Goal: Task Accomplishment & Management: Manage account settings

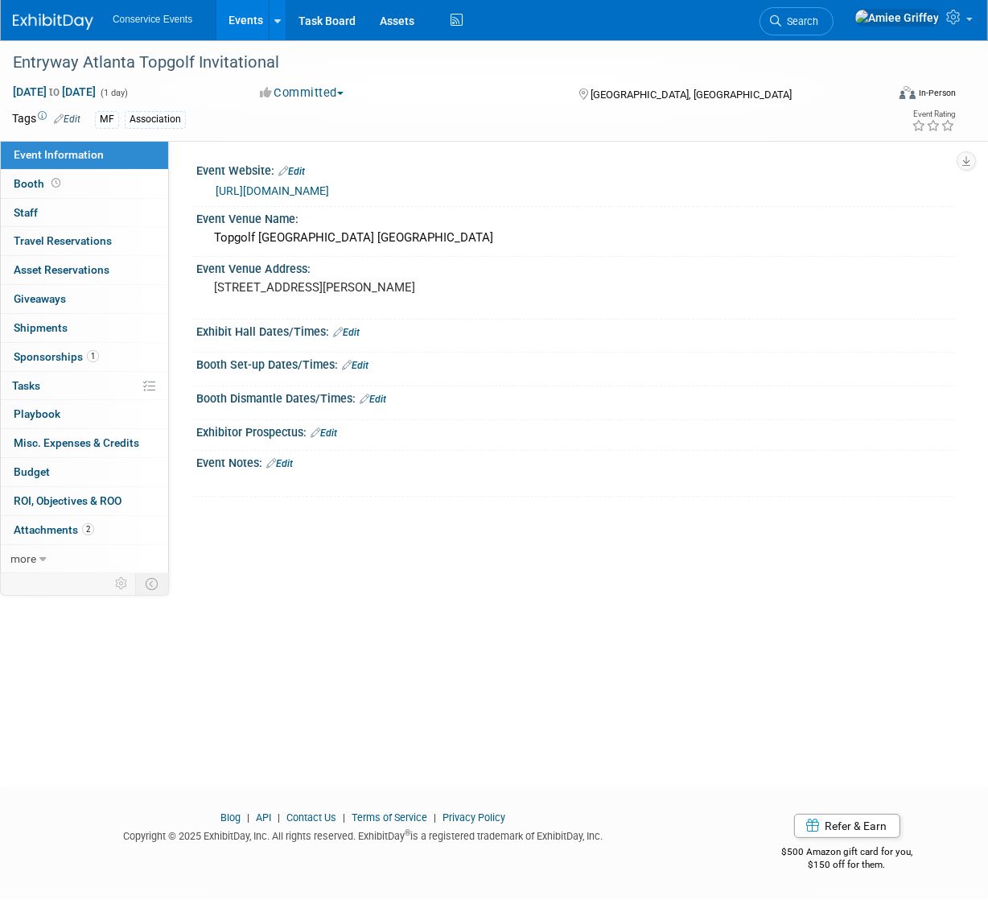
click at [248, 27] on link "Events" at bounding box center [245, 20] width 59 height 40
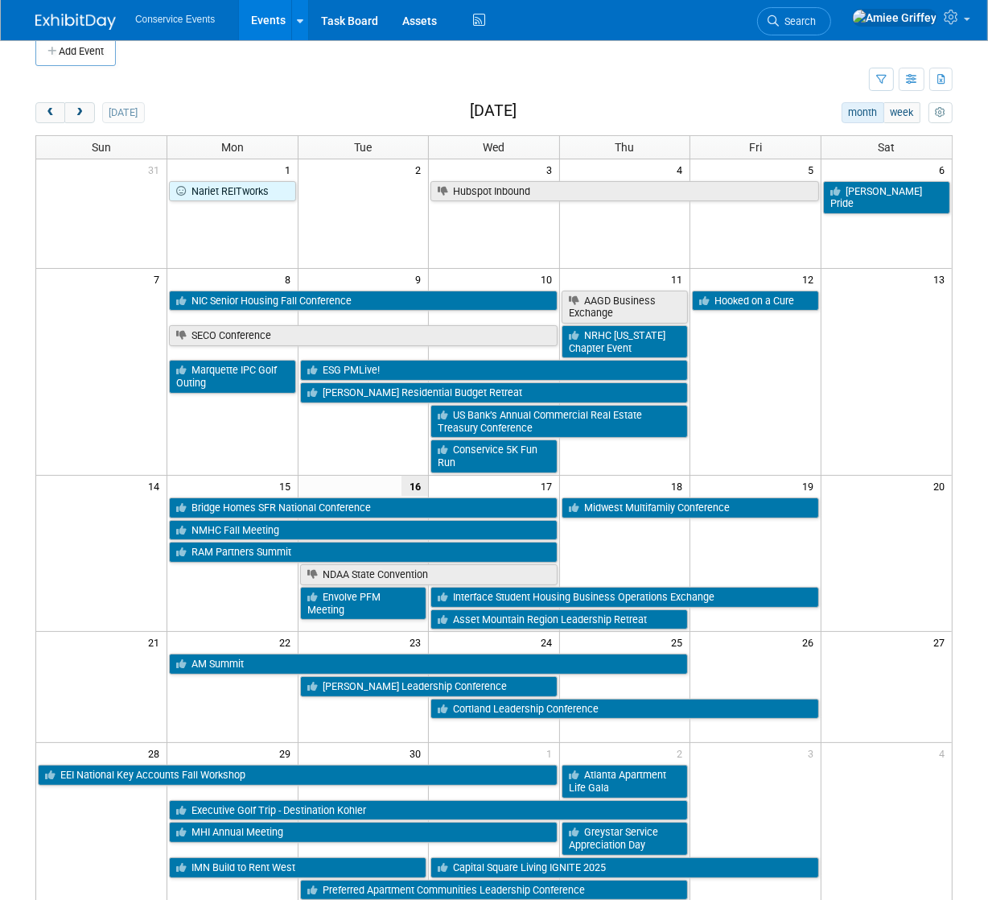
scroll to position [45, 0]
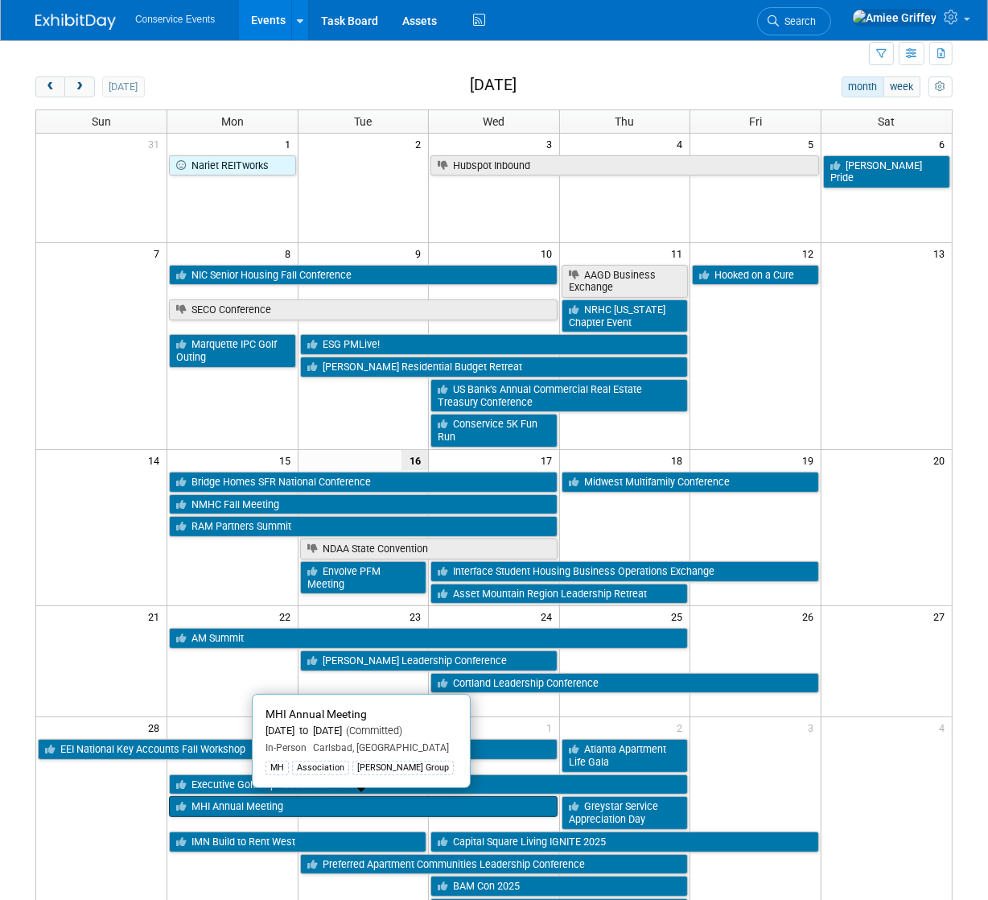
click at [220, 803] on link "MHI Annual Meeting" at bounding box center [363, 806] width 389 height 21
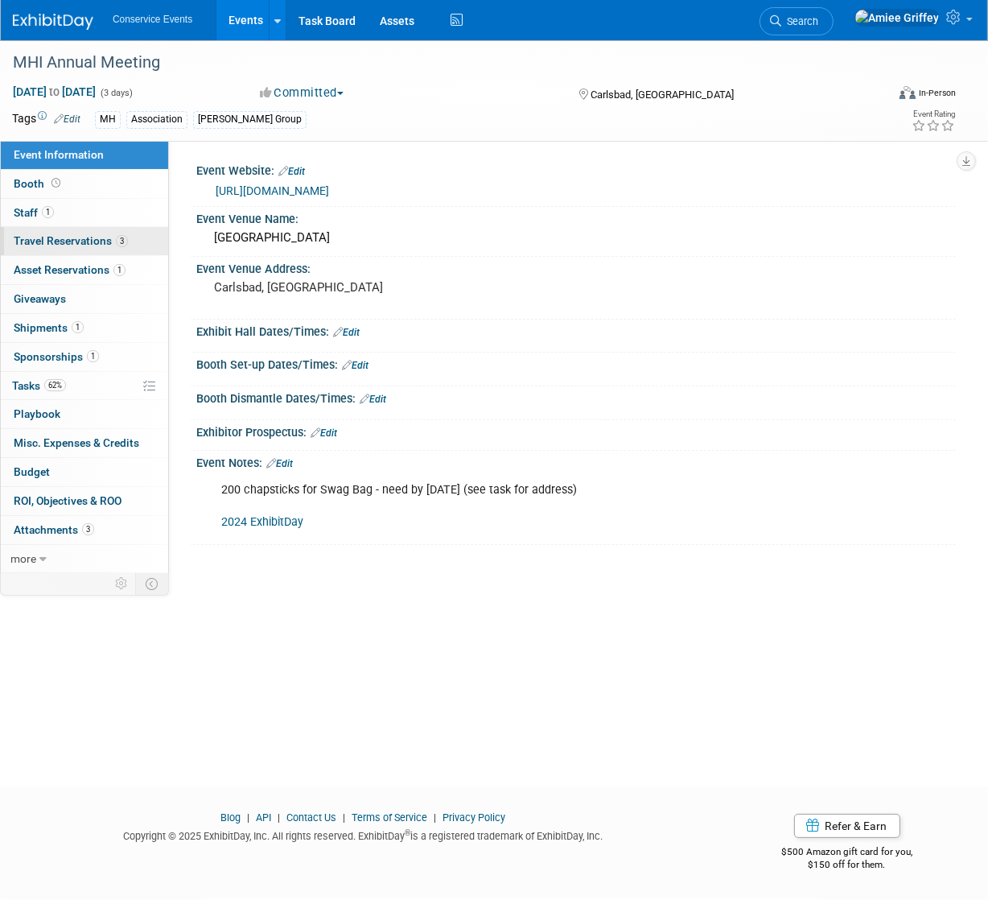
click at [81, 236] on span "Travel Reservations 3" at bounding box center [71, 240] width 114 height 13
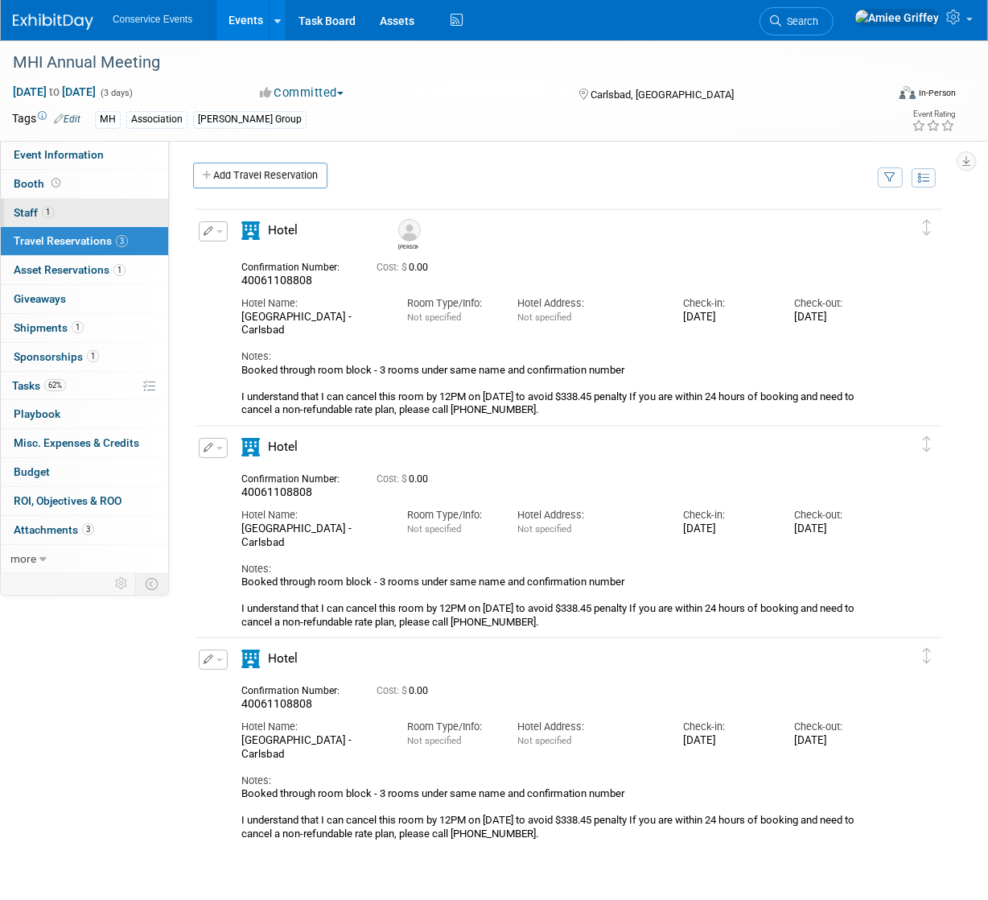
click at [68, 209] on link "1 Staff 1" at bounding box center [84, 213] width 167 height 28
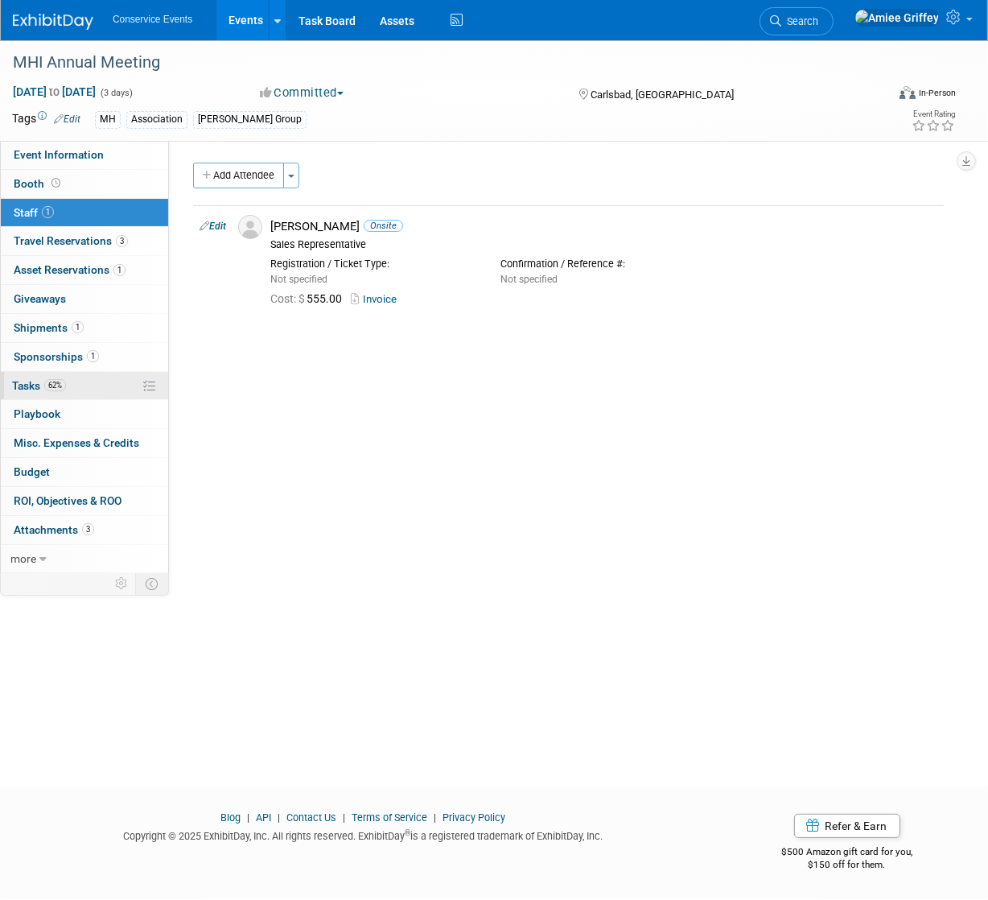
click at [92, 388] on link "62% Tasks 62%" at bounding box center [84, 386] width 167 height 28
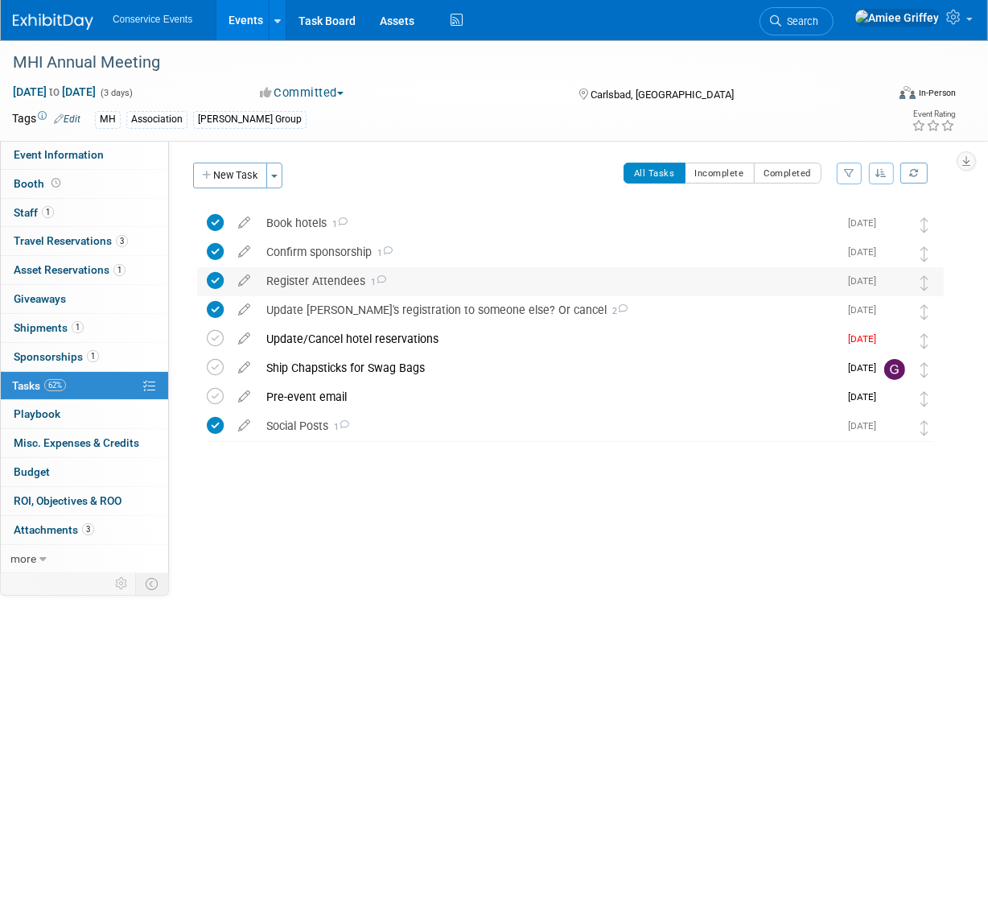
click at [315, 279] on div "Register Attendees 1" at bounding box center [548, 280] width 580 height 27
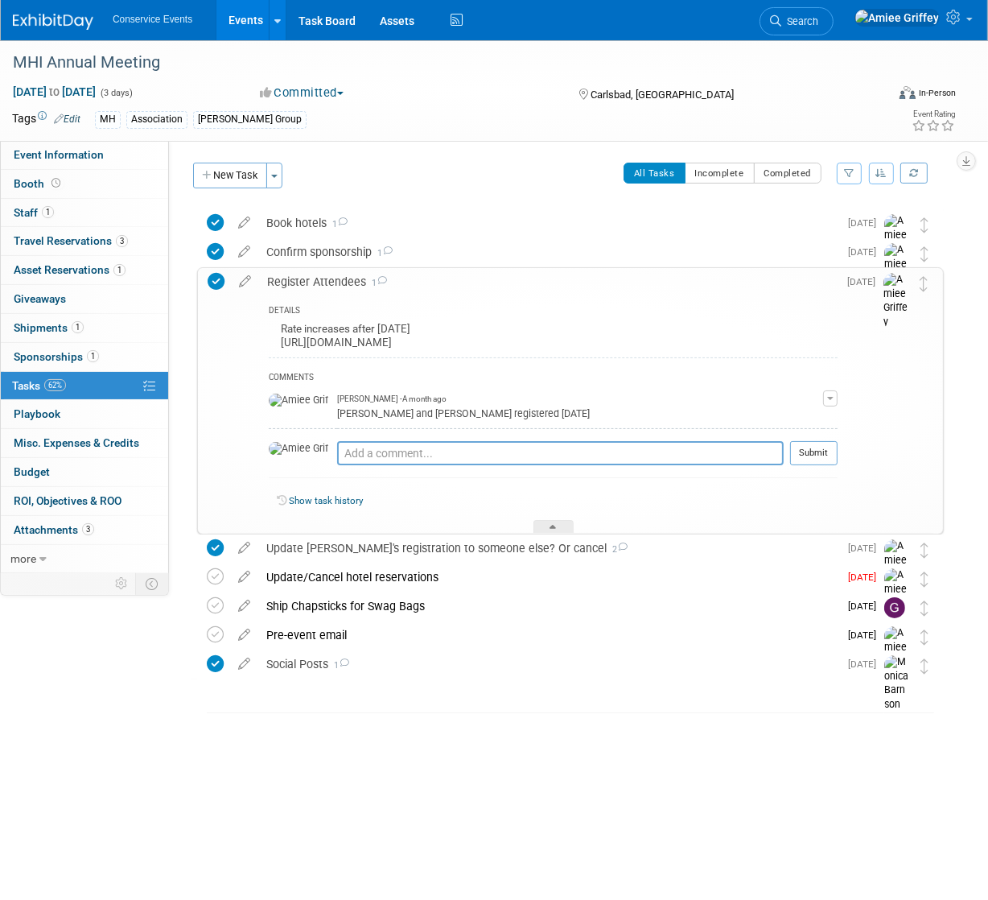
click at [314, 279] on div "Register Attendees 1" at bounding box center [548, 281] width 579 height 27
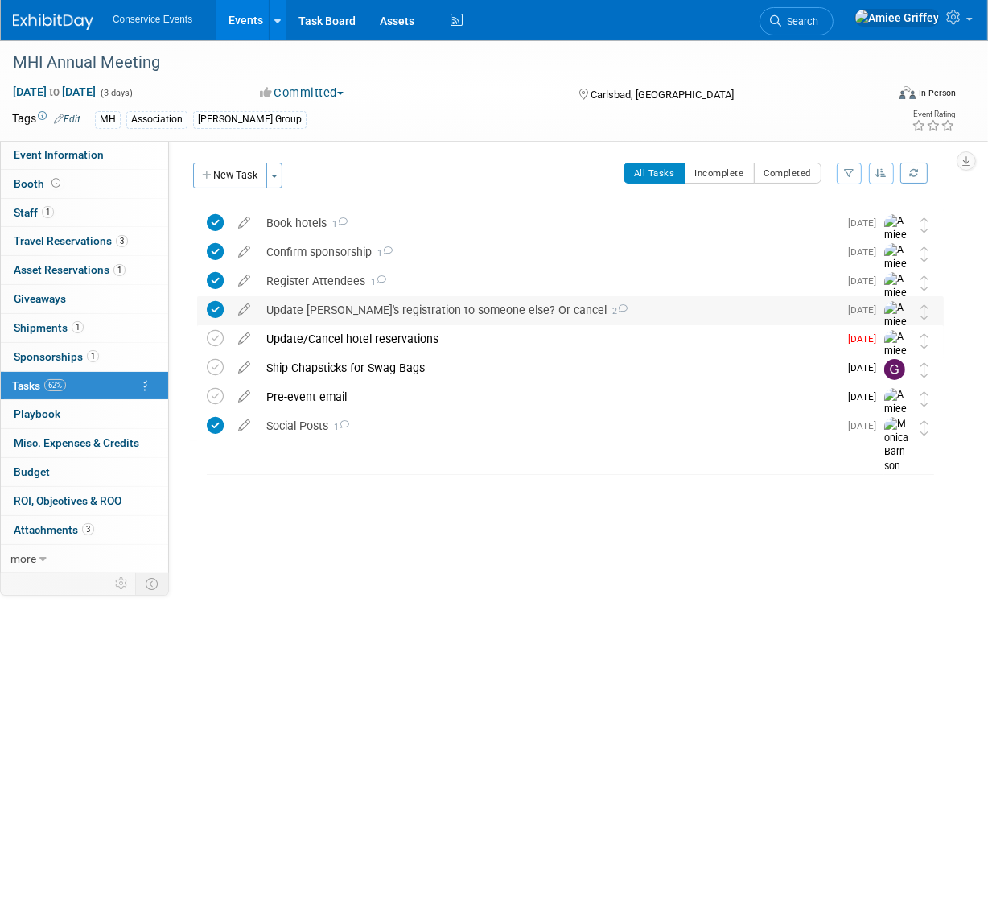
click at [331, 310] on div "Update mike's registration to someone else? Or cancel 2" at bounding box center [548, 309] width 580 height 27
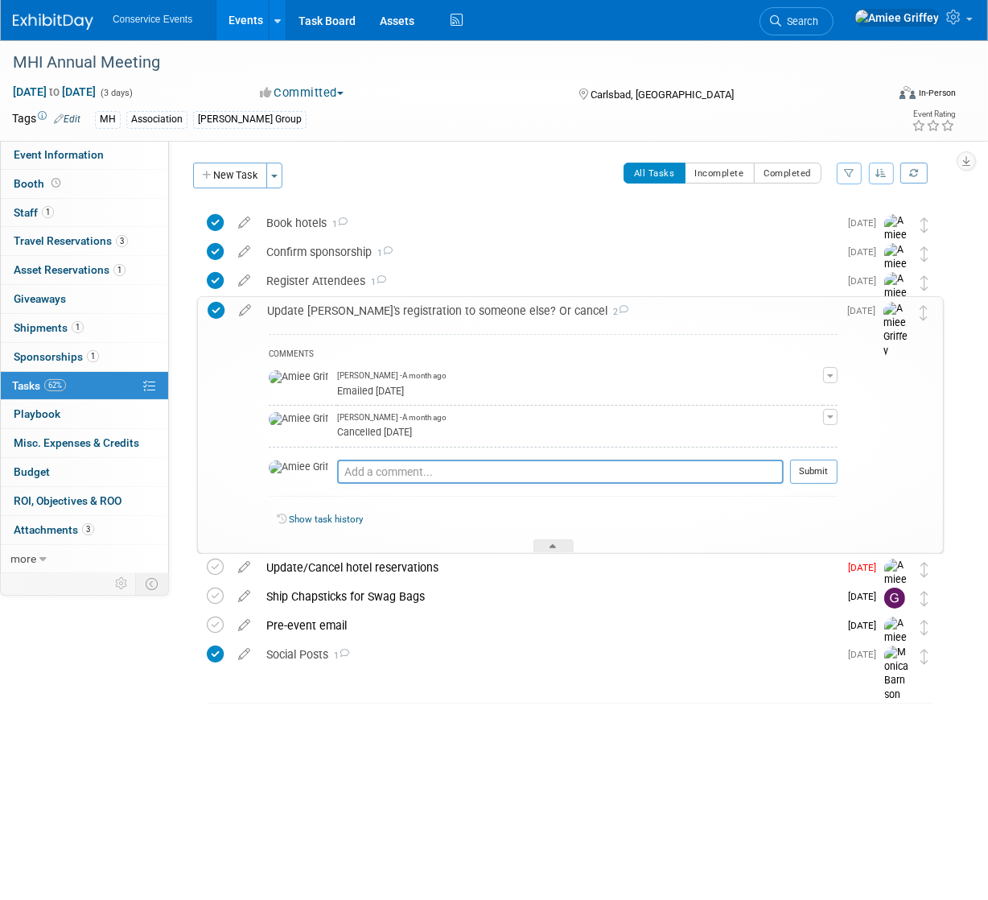
click at [382, 308] on div "Update mike's registration to someone else? Or cancel 2" at bounding box center [548, 310] width 579 height 27
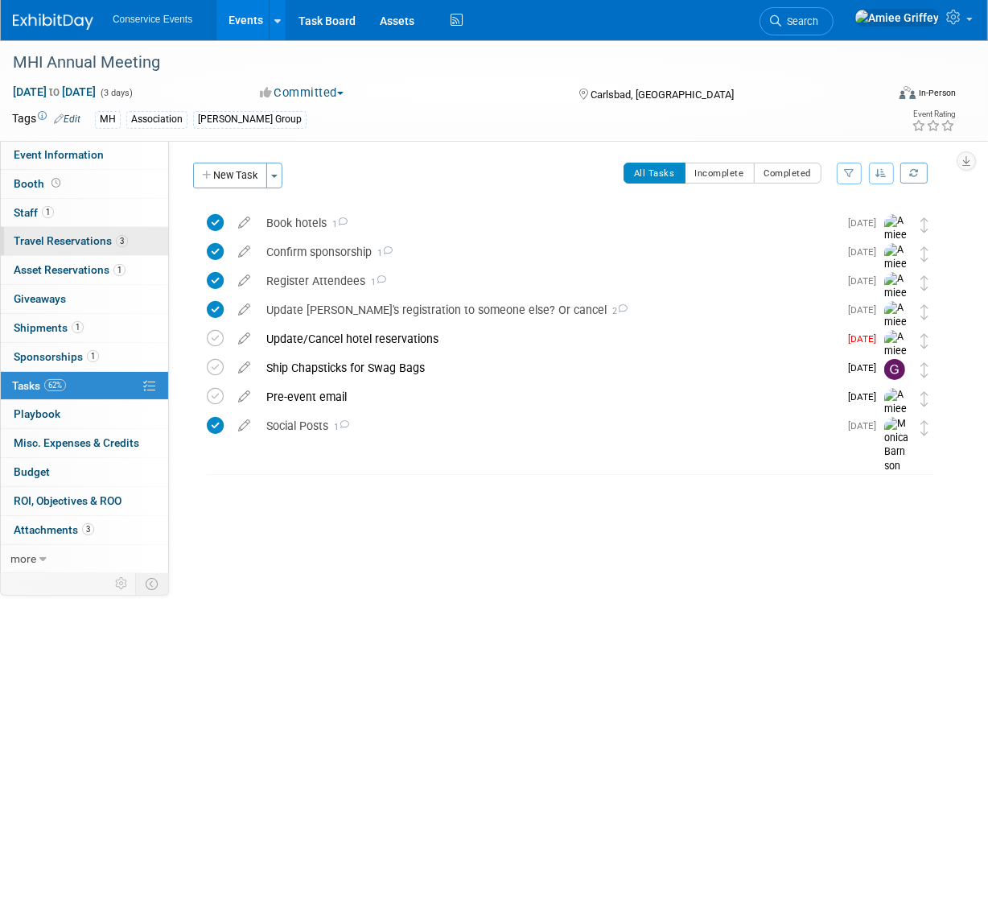
click at [53, 238] on span "Travel Reservations 3" at bounding box center [71, 240] width 114 height 13
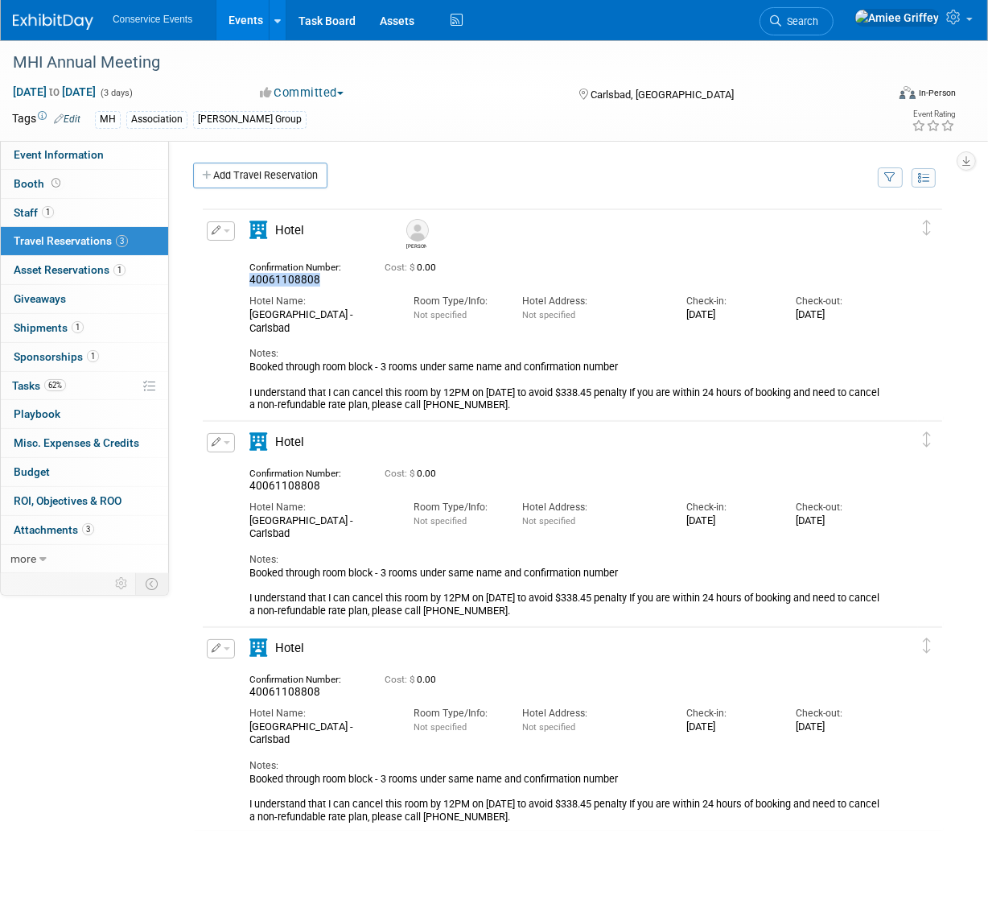
drag, startPoint x: 322, startPoint y: 278, endPoint x: 249, endPoint y: 280, distance: 73.3
click at [249, 280] on div "40061108808" at bounding box center [304, 280] width 111 height 14
copy span "40061108808"
